Goal: Information Seeking & Learning: Learn about a topic

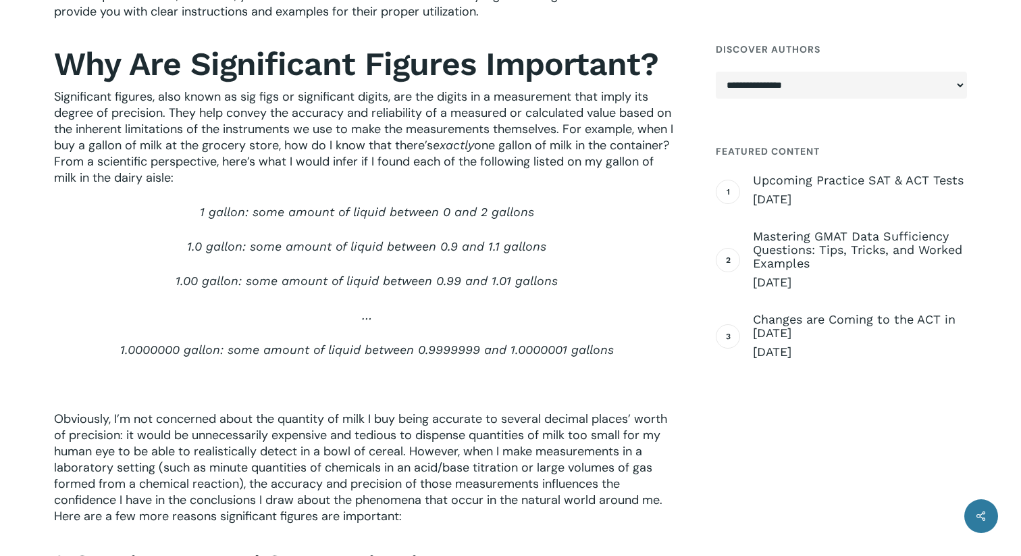
scroll to position [587, 0]
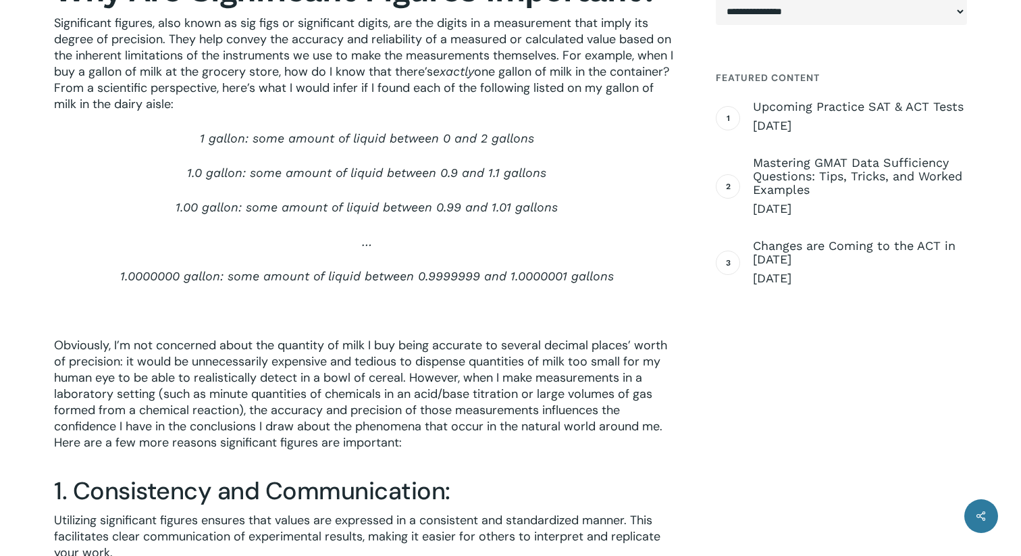
click at [314, 268] on p "1.0000000 gallon: some amount of liquid between 0.9999999 and 1.0000001 gallons" at bounding box center [366, 285] width 625 height 34
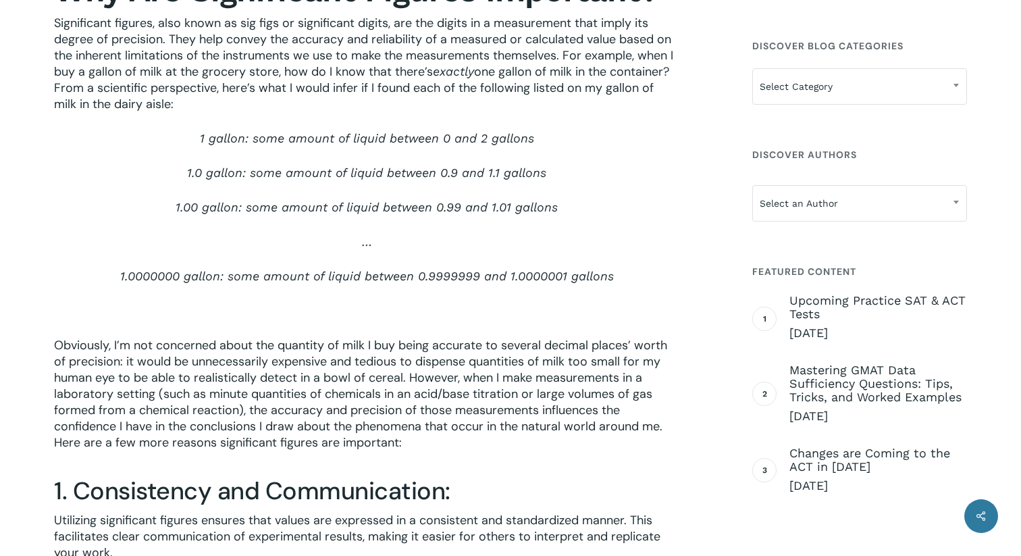
click at [330, 269] on span "1.0000000 gallon: some amount of liquid between 0.9999999 and 1.0000001 gallons" at bounding box center [367, 276] width 494 height 14
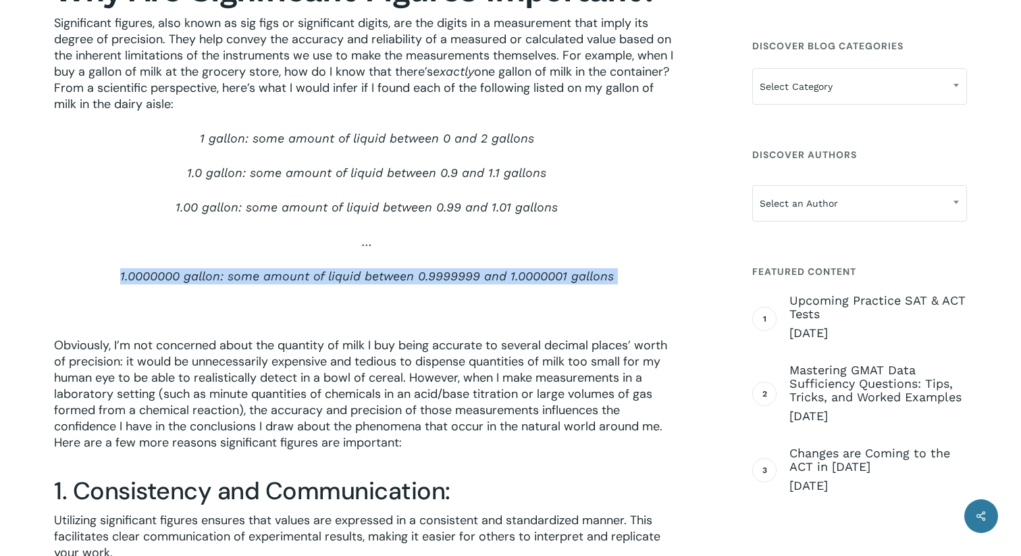
click at [330, 269] on span "1.0000000 gallon: some amount of liquid between 0.9999999 and 1.0000001 gallons" at bounding box center [367, 276] width 494 height 14
click at [139, 367] on span "Obviously, I’m not concerned about the quantity of milk I buy being accurate to…" at bounding box center [360, 393] width 613 height 113
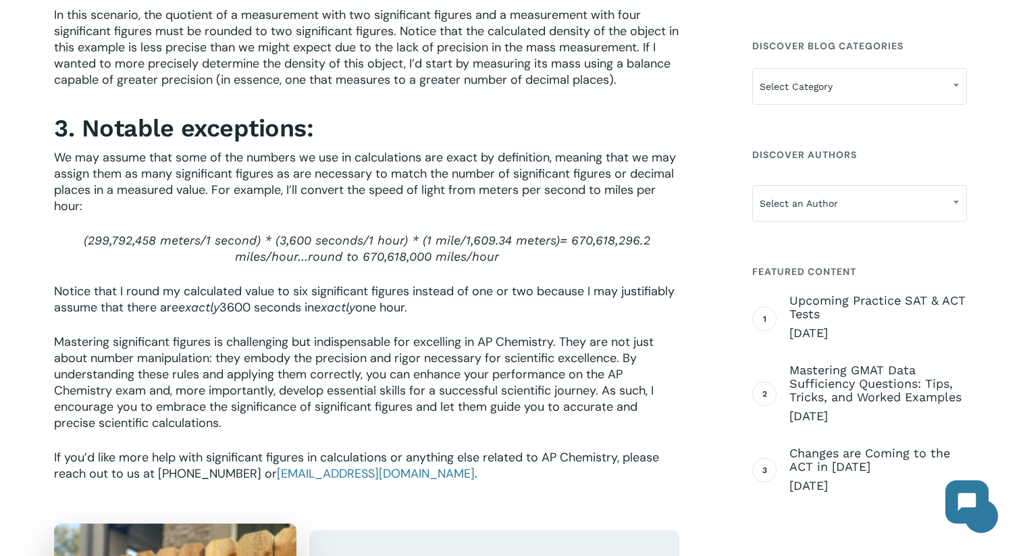
scroll to position [1864, 0]
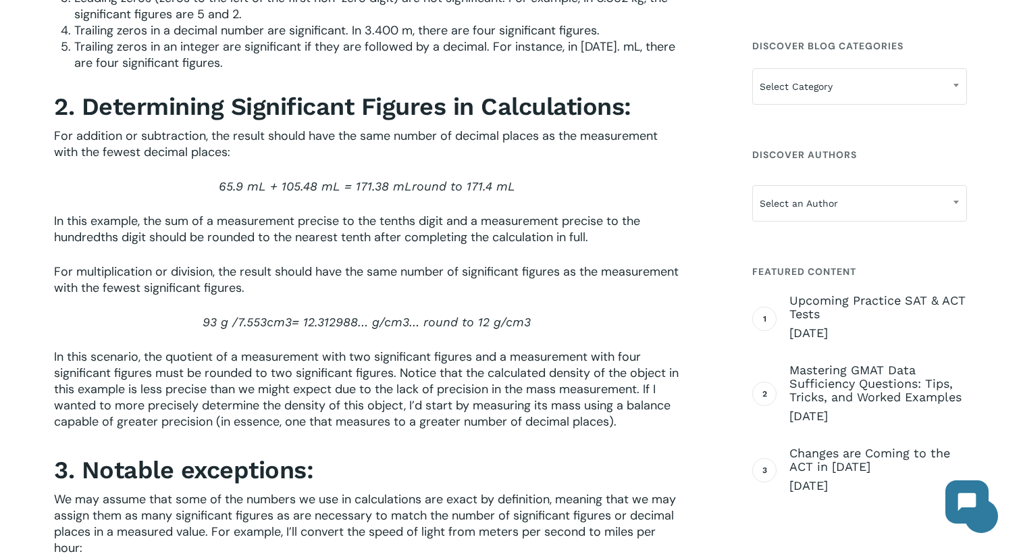
click at [207, 349] on span "In this scenario, the quotient of a measurement with two significant figures an…" at bounding box center [366, 389] width 625 height 81
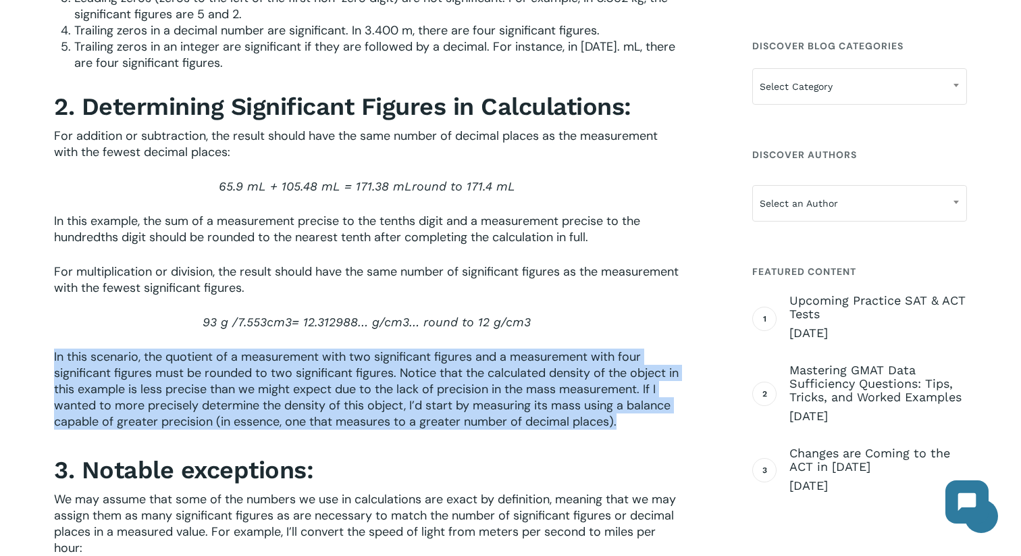
drag, startPoint x: 207, startPoint y: 284, endPoint x: 375, endPoint y: 284, distance: 168.2
click at [375, 349] on span "In this scenario, the quotient of a measurement with two significant figures an…" at bounding box center [366, 389] width 625 height 81
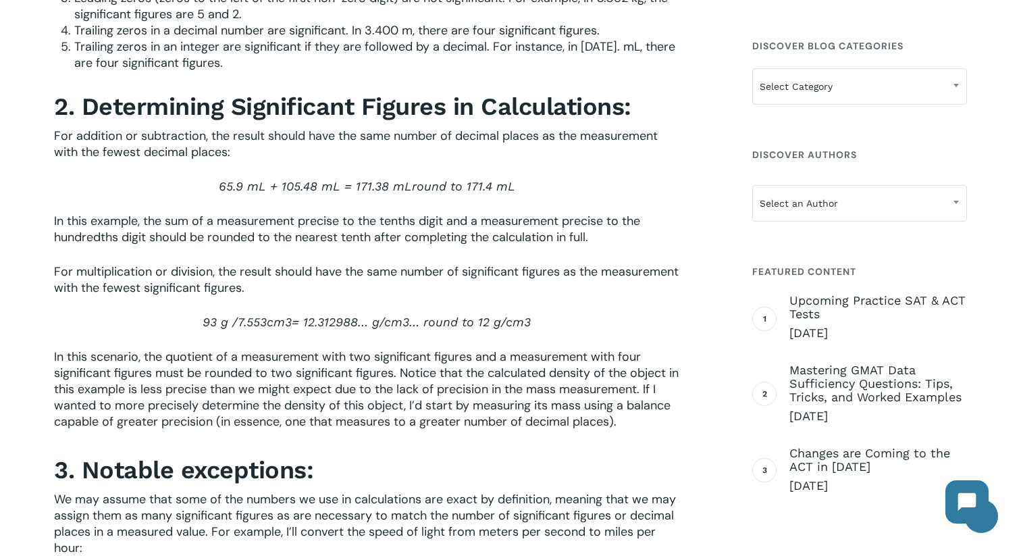
click at [454, 315] on span "round to 12 g/" at bounding box center [465, 322] width 82 height 14
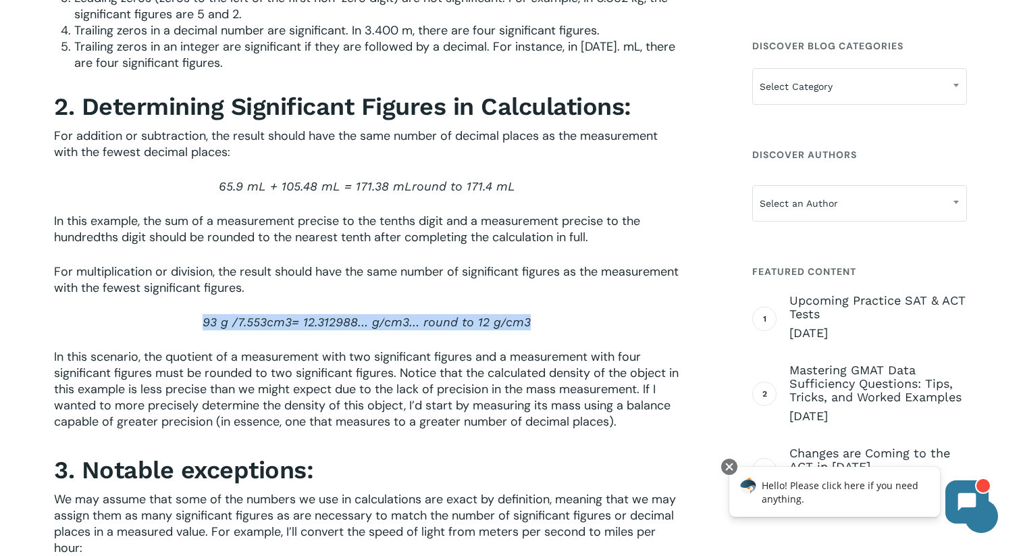
click at [454, 315] on span "round to 12 g/" at bounding box center [465, 322] width 82 height 14
click at [432, 314] on p "93 g / 7.553 cm 3 = 12.312988… g/ cm 3… round to 12 g/ cm 3" at bounding box center [366, 331] width 625 height 34
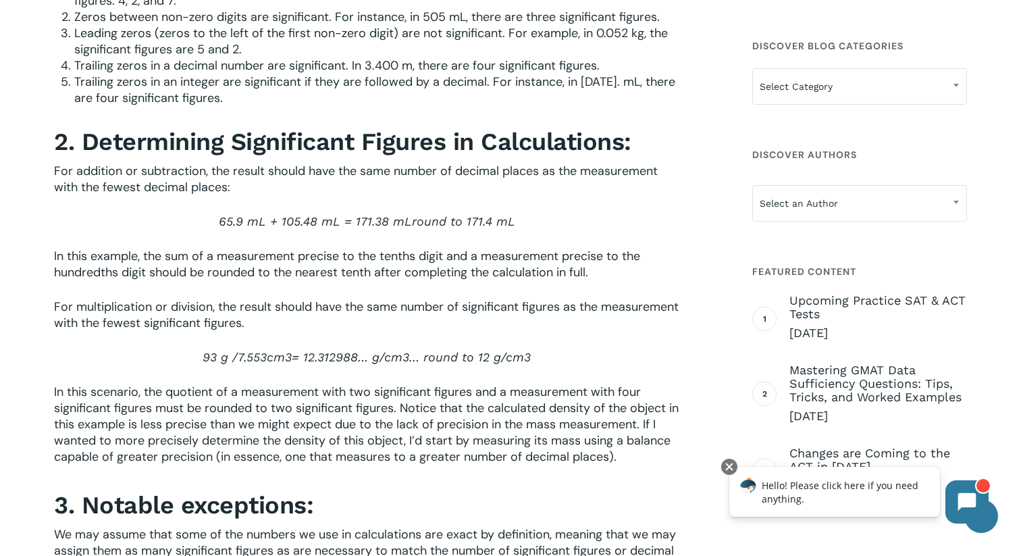
scroll to position [1826, 0]
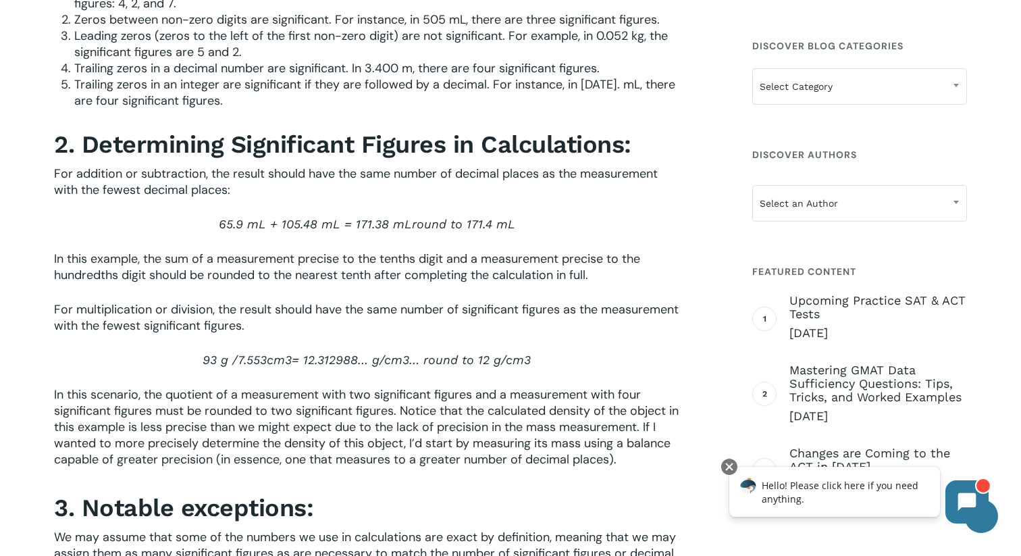
click at [403, 353] on span "cm" at bounding box center [393, 360] width 18 height 14
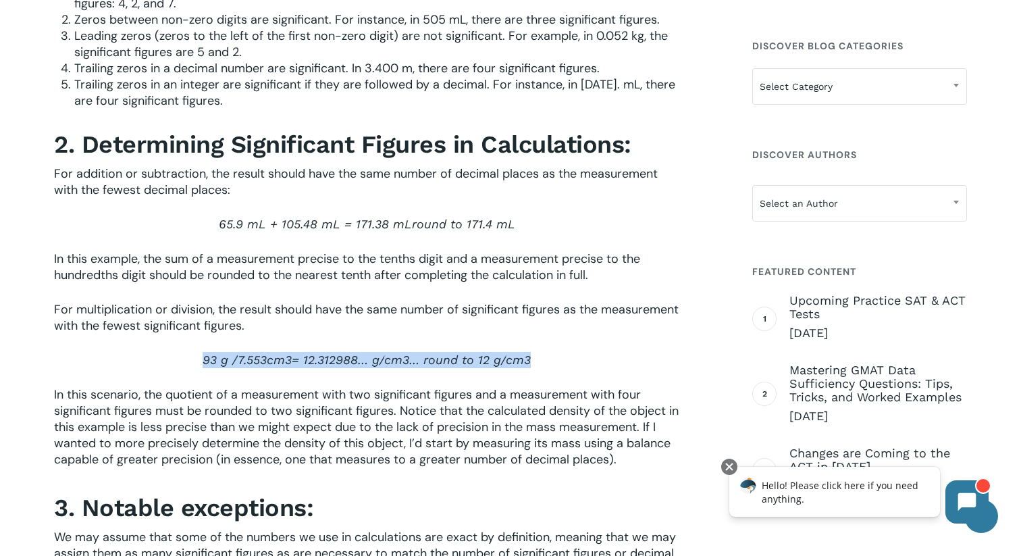
click at [412, 301] on p "For multiplication or division, the result should have the same number of signi…" at bounding box center [366, 326] width 625 height 51
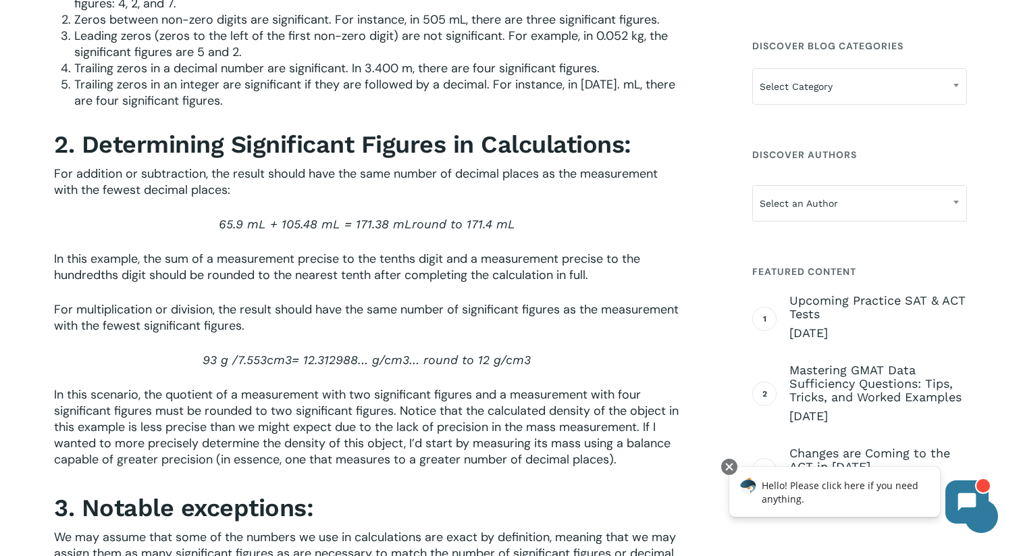
click at [412, 301] on p "For multiplication or division, the result should have the same number of signi…" at bounding box center [366, 326] width 625 height 51
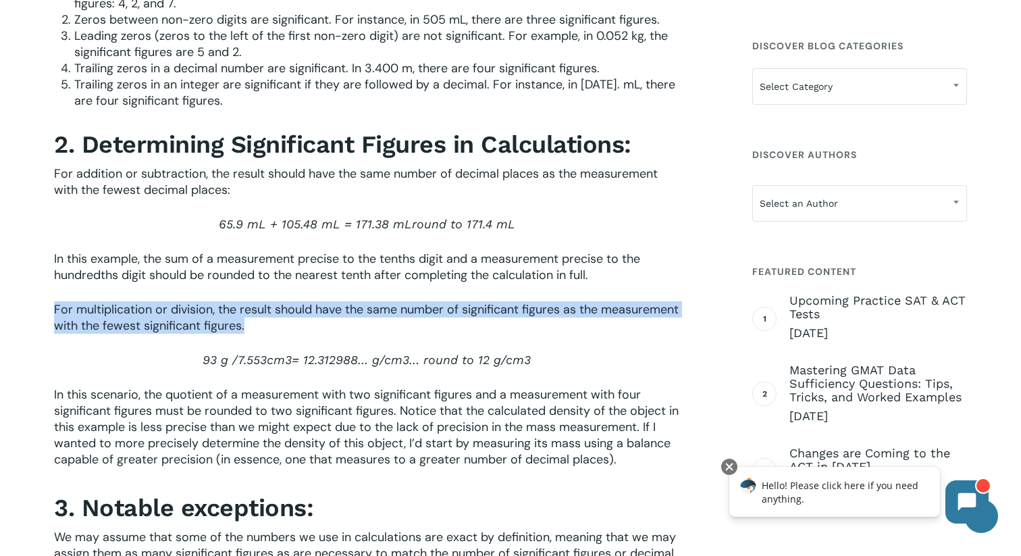
click at [427, 301] on span "For multiplication or division, the result should have the same number of signi…" at bounding box center [366, 317] width 625 height 32
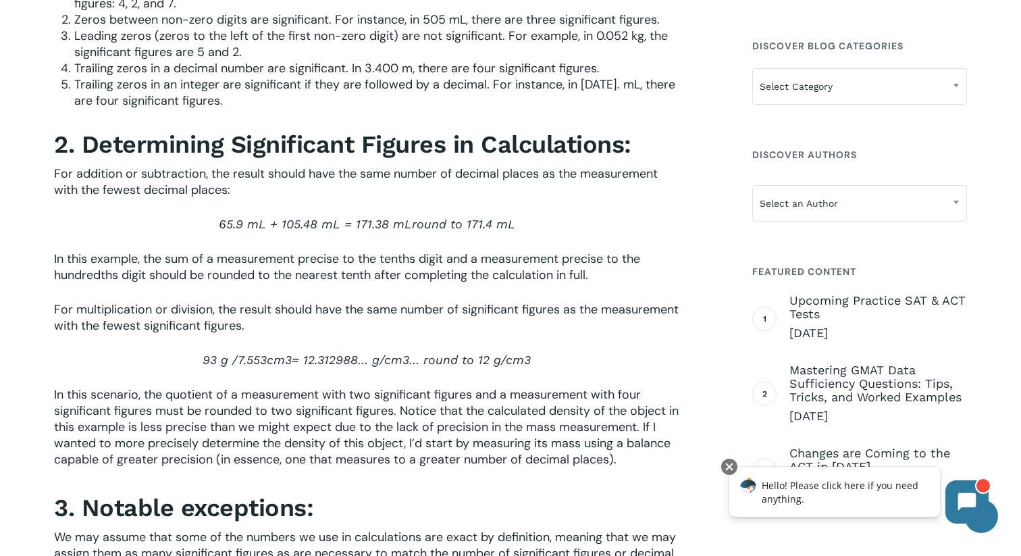
click at [427, 301] on span "For multiplication or division, the result should have the same number of signi…" at bounding box center [366, 317] width 625 height 32
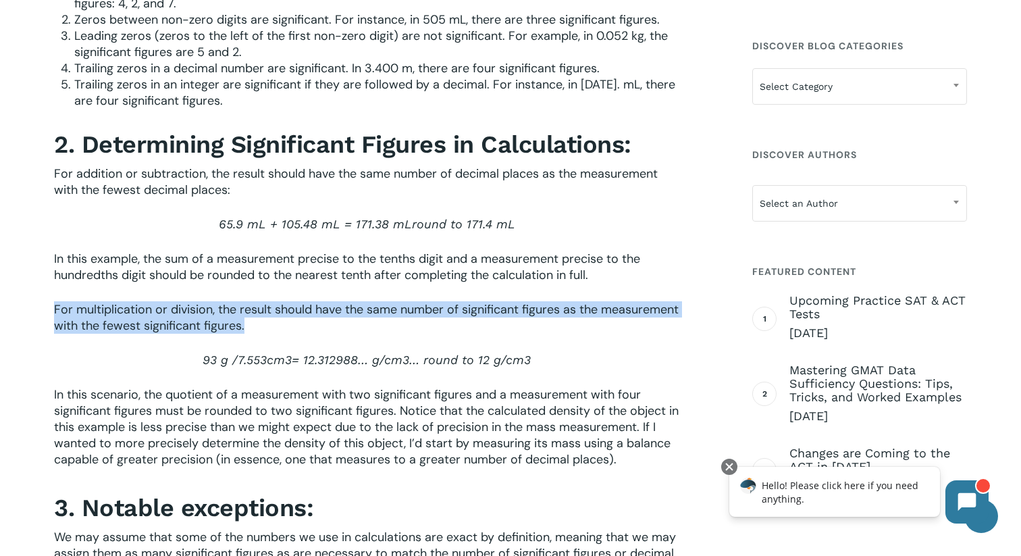
click at [440, 301] on span "For multiplication or division, the result should have the same number of signi…" at bounding box center [366, 317] width 625 height 32
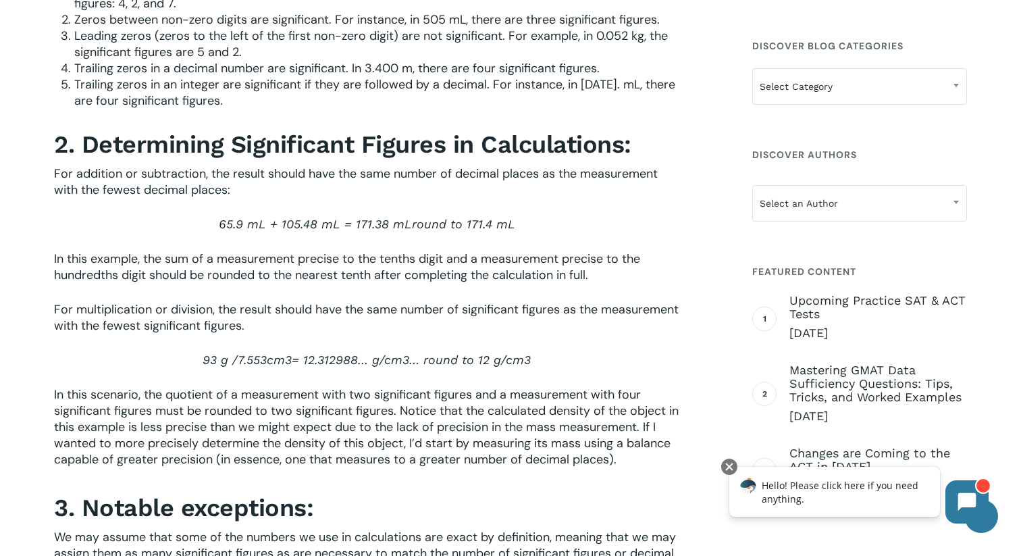
click at [440, 301] on span "For multiplication or division, the result should have the same number of signi…" at bounding box center [366, 317] width 625 height 32
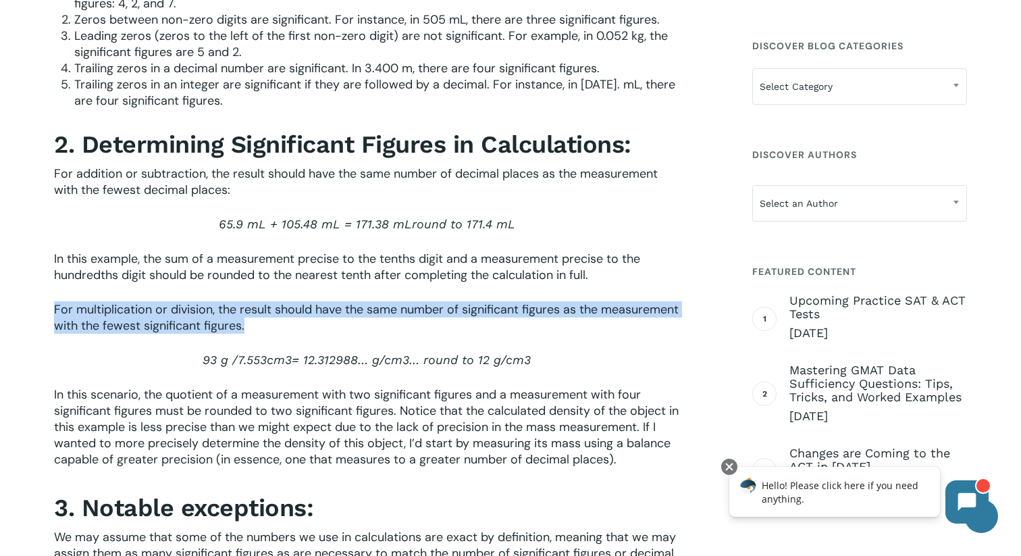
click at [459, 301] on span "For multiplication or division, the result should have the same number of signi…" at bounding box center [366, 317] width 625 height 32
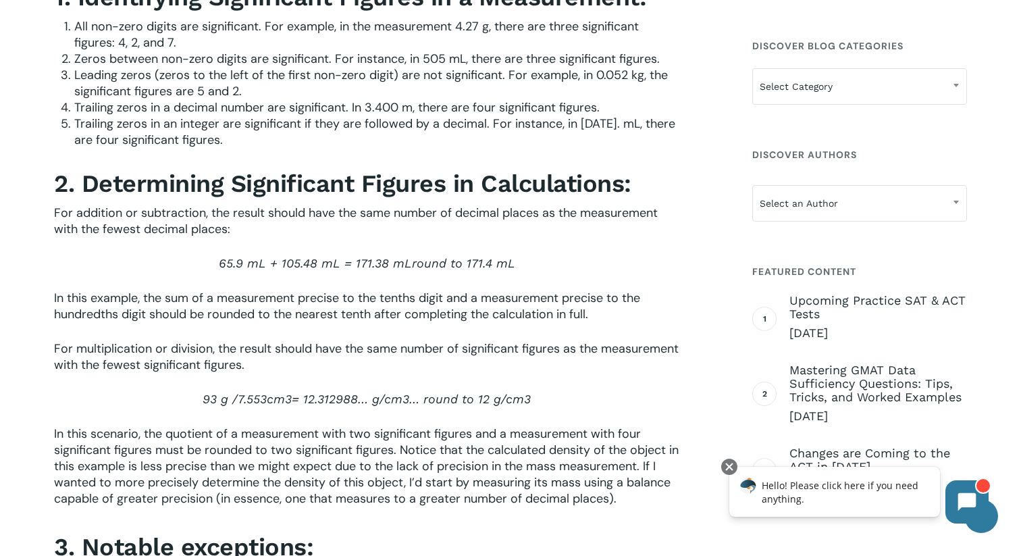
scroll to position [1766, 0]
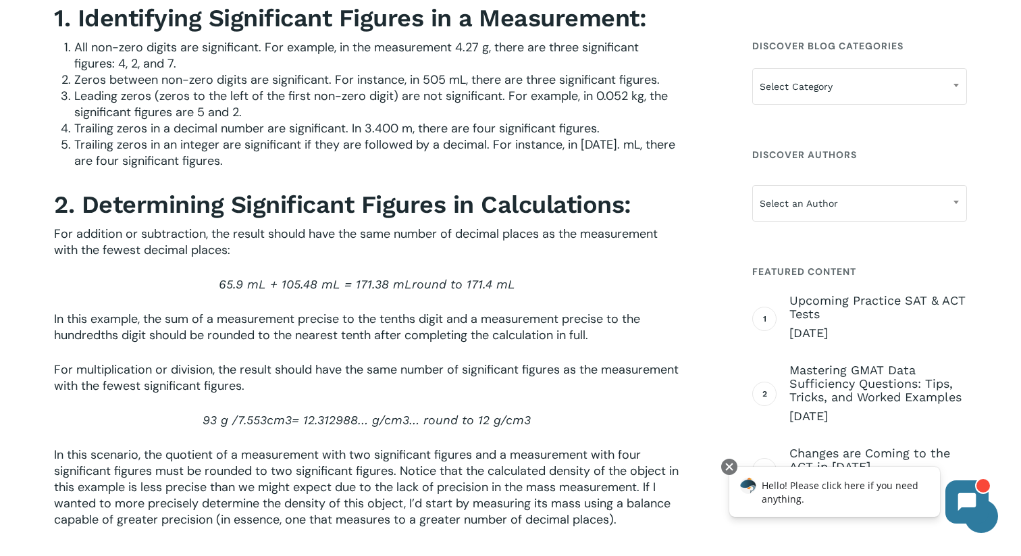
click at [459, 276] on p "65.9 mL + 105.48 mL = 171.38 mL round to 171.4 mL" at bounding box center [366, 293] width 625 height 34
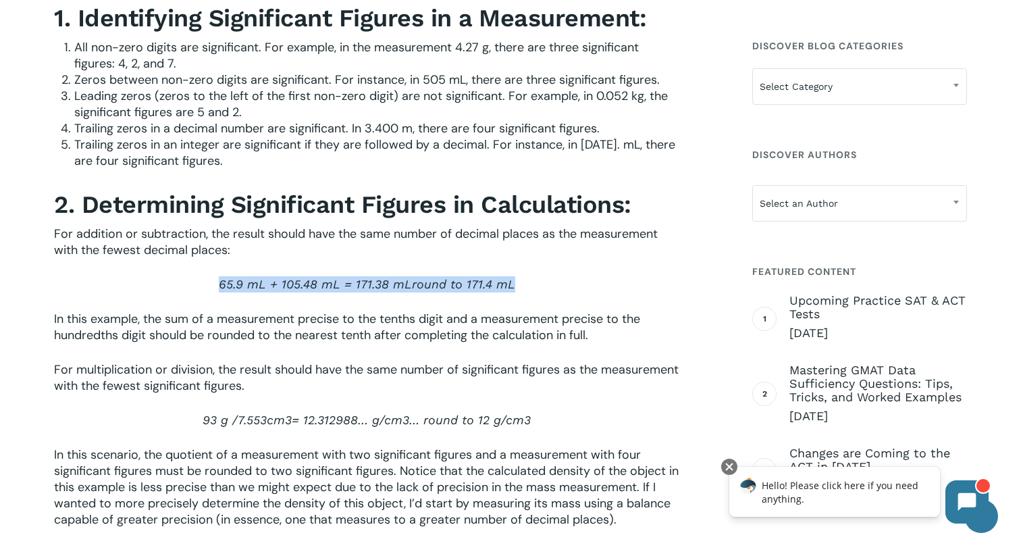
click at [459, 276] on p "65.9 mL + 105.48 mL = 171.38 mL round to 171.4 mL" at bounding box center [366, 293] width 625 height 34
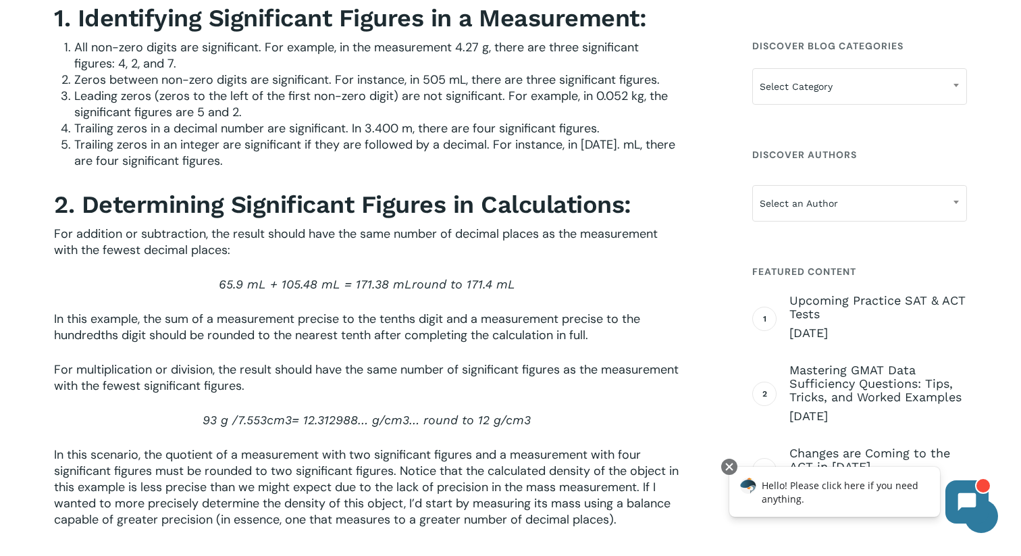
click at [460, 311] on span "In this example, the sum of a measurement precise to the tenths digit and a mea…" at bounding box center [347, 327] width 586 height 32
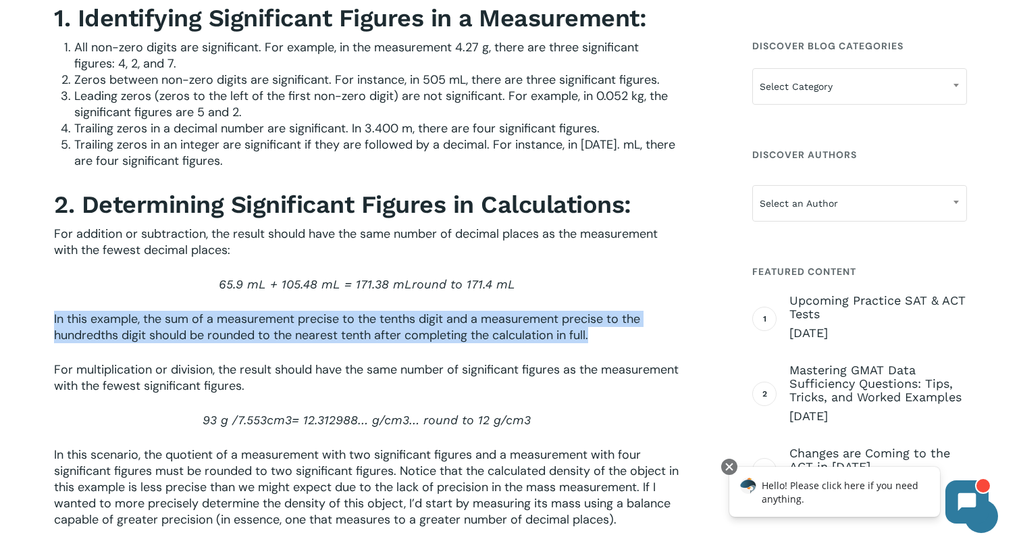
click at [460, 311] on span "In this example, the sum of a measurement precise to the tenths digit and a mea…" at bounding box center [347, 327] width 586 height 32
click at [467, 311] on p "In this example, the sum of a measurement precise to the tenths digit and a mea…" at bounding box center [366, 336] width 625 height 51
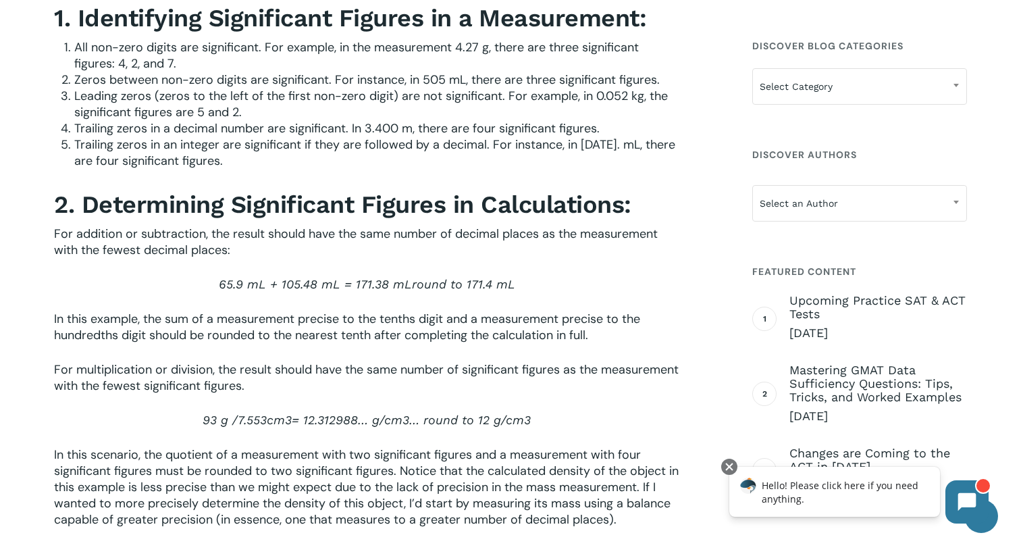
click at [467, 311] on p "In this example, the sum of a measurement precise to the tenths digit and a mea…" at bounding box center [366, 336] width 625 height 51
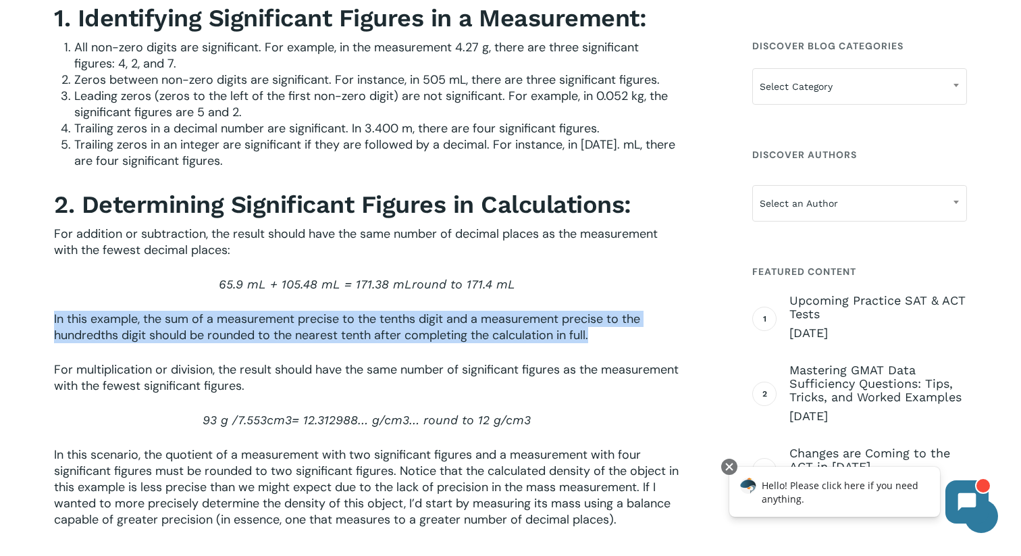
click at [463, 311] on p "In this example, the sum of a measurement precise to the tenths digit and a mea…" at bounding box center [366, 336] width 625 height 51
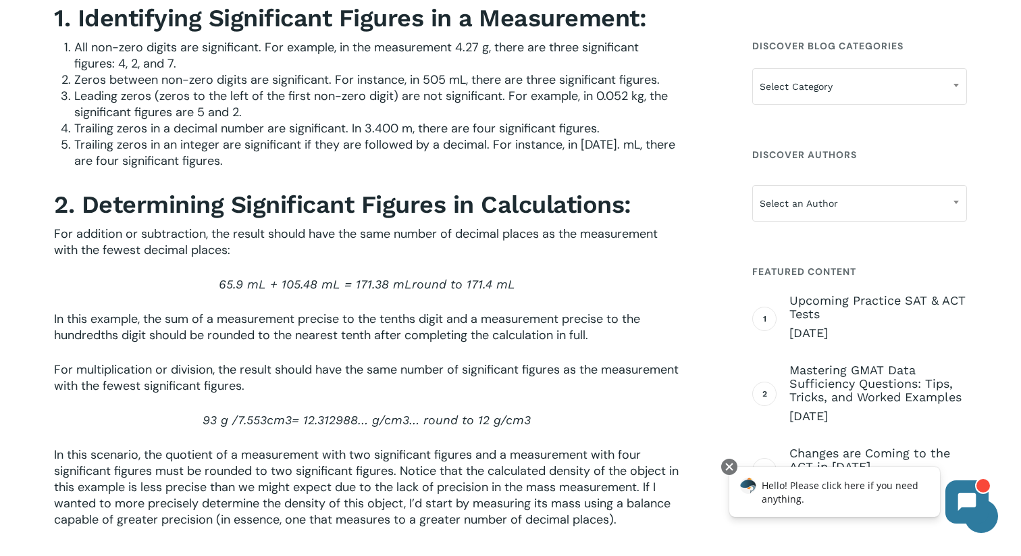
click at [463, 311] on p "In this example, the sum of a measurement precise to the tenths digit and a mea…" at bounding box center [366, 336] width 625 height 51
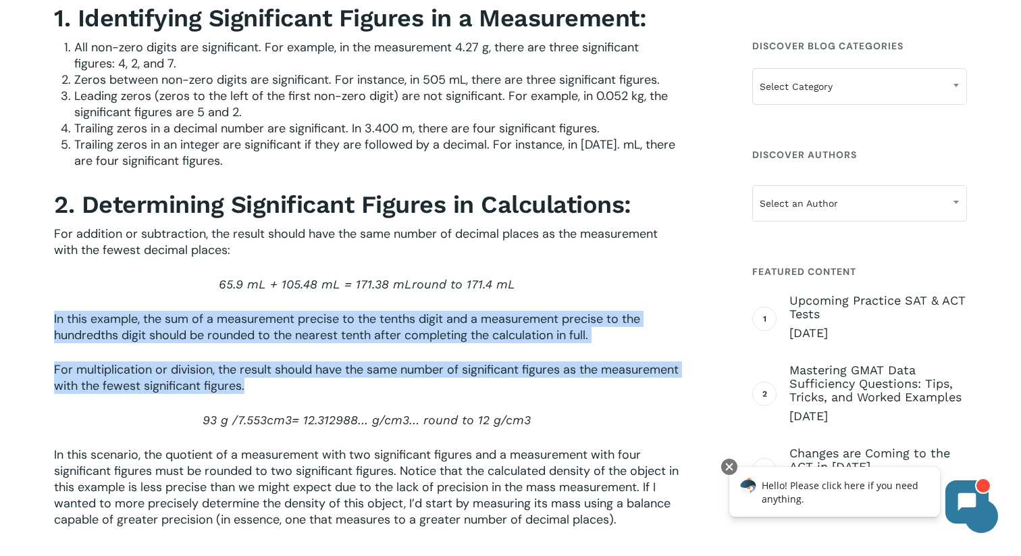
drag, startPoint x: 463, startPoint y: 272, endPoint x: 471, endPoint y: 299, distance: 28.2
click at [471, 299] on div "Instructions for Correct Use of Significant Figures: 1. Identifying Significant…" at bounding box center [366, 420] width 625 height 1004
click at [471, 361] on span "For multiplication or division, the result should have the same number of signi…" at bounding box center [366, 377] width 625 height 32
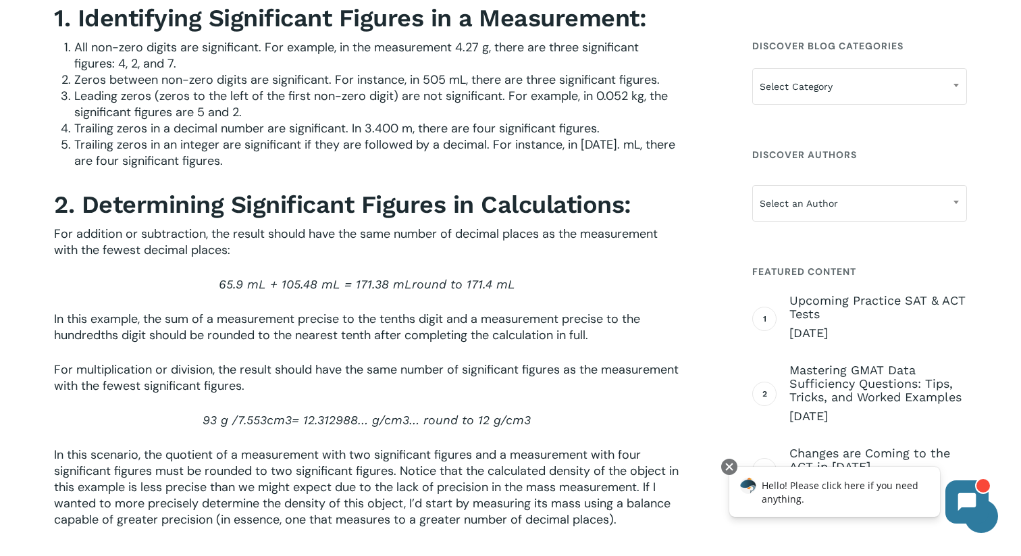
click at [471, 361] on span "For multiplication or division, the result should have the same number of signi…" at bounding box center [366, 377] width 625 height 32
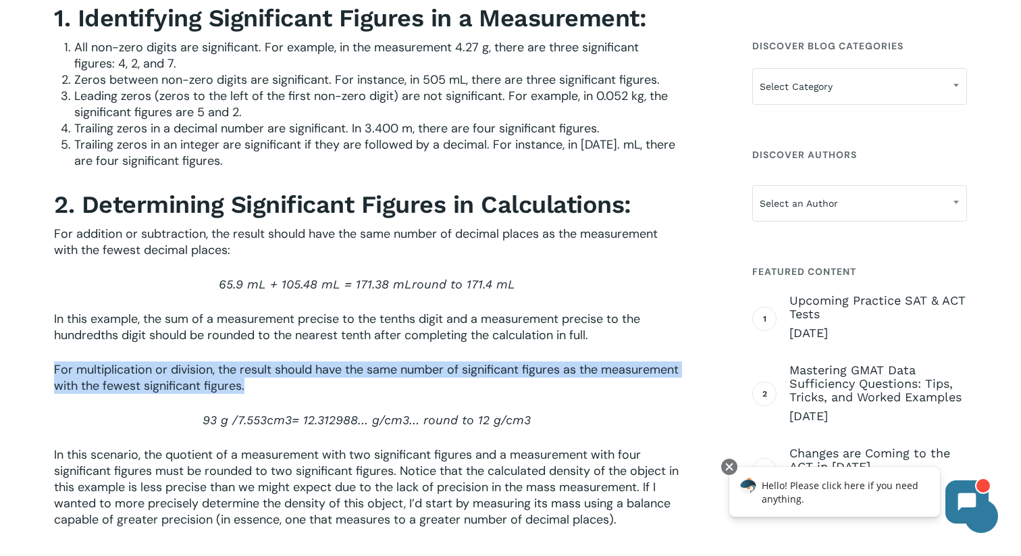
drag, startPoint x: 471, startPoint y: 299, endPoint x: 484, endPoint y: 309, distance: 15.9
click at [484, 361] on p "For multiplication or division, the result should have the same number of signi…" at bounding box center [366, 386] width 625 height 51
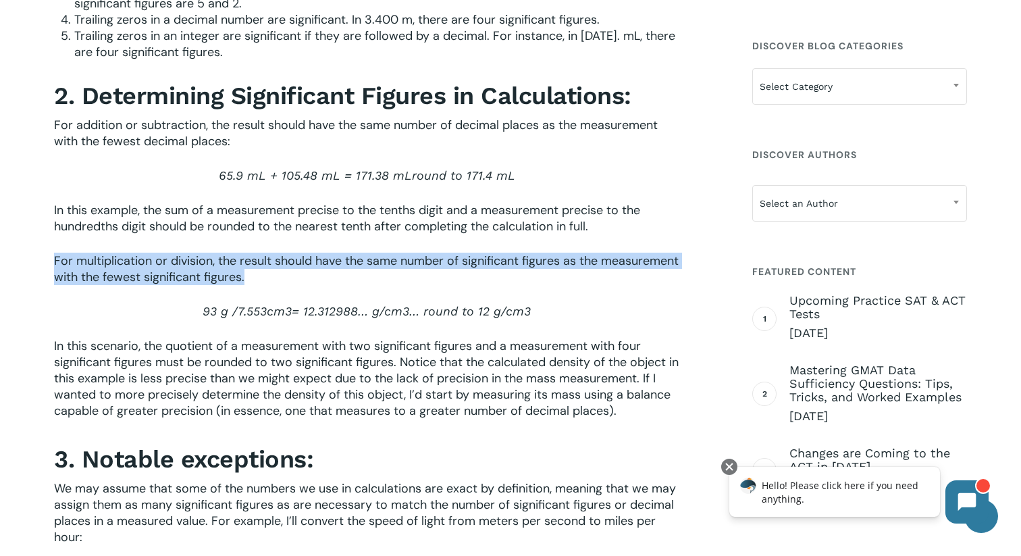
scroll to position [1876, 0]
